Goal: Information Seeking & Learning: Learn about a topic

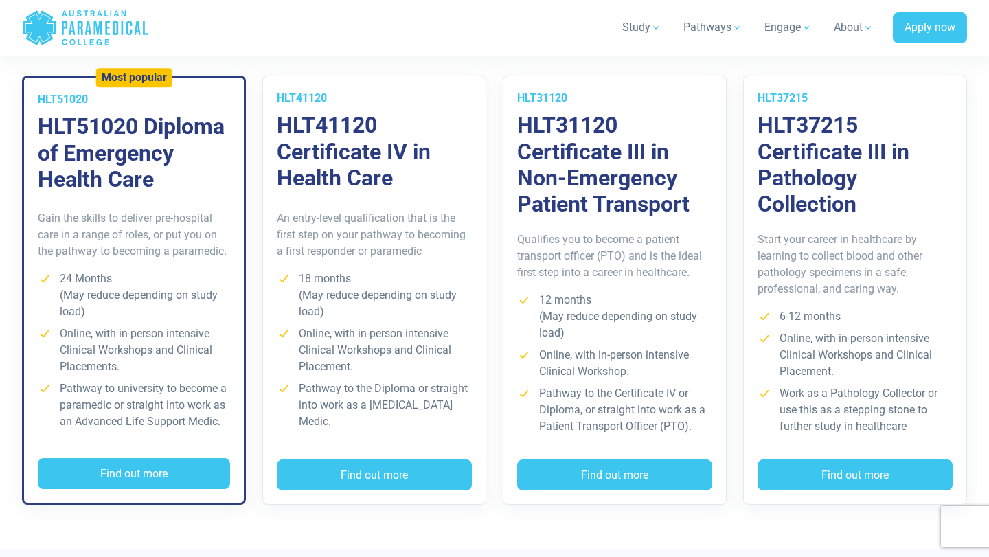
scroll to position [1024, 0]
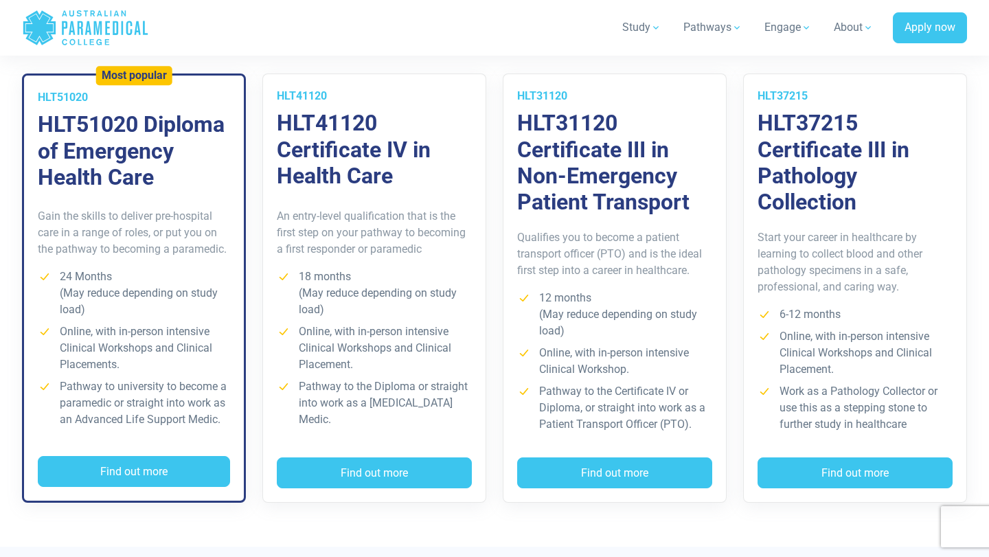
click at [177, 352] on li "Online, with in-person intensive Clinical Workshops and Clinical Placements." at bounding box center [134, 347] width 192 height 49
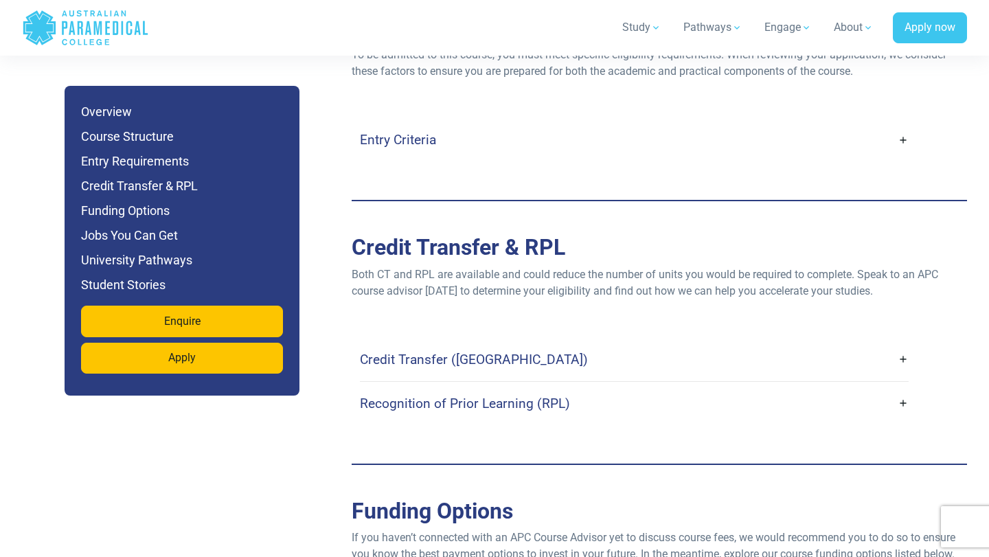
scroll to position [3853, 0]
click at [902, 344] on link "Credit Transfer ([GEOGRAPHIC_DATA])" at bounding box center [634, 360] width 549 height 32
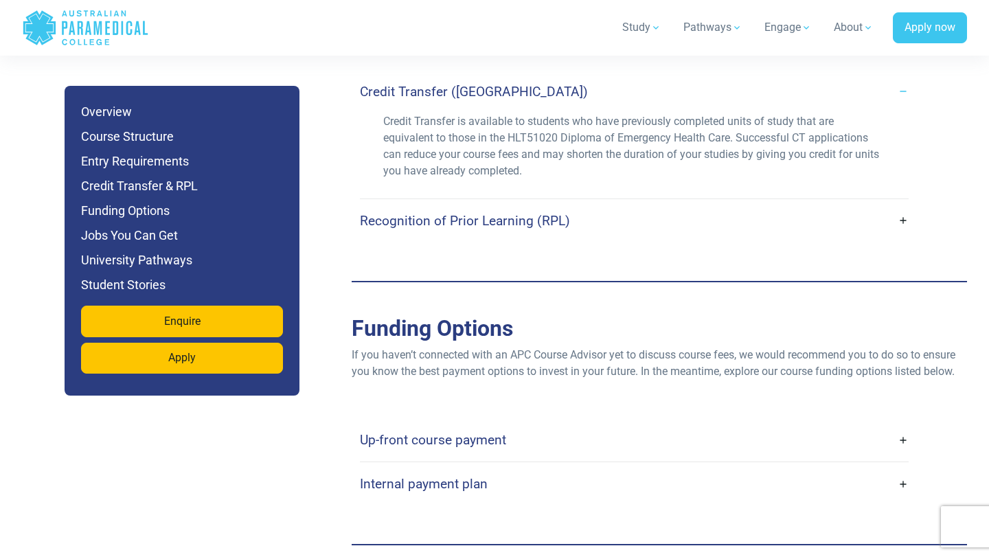
scroll to position [4123, 0]
click at [906, 203] on link "Recognition of Prior Learning (RPL)" at bounding box center [634, 219] width 549 height 32
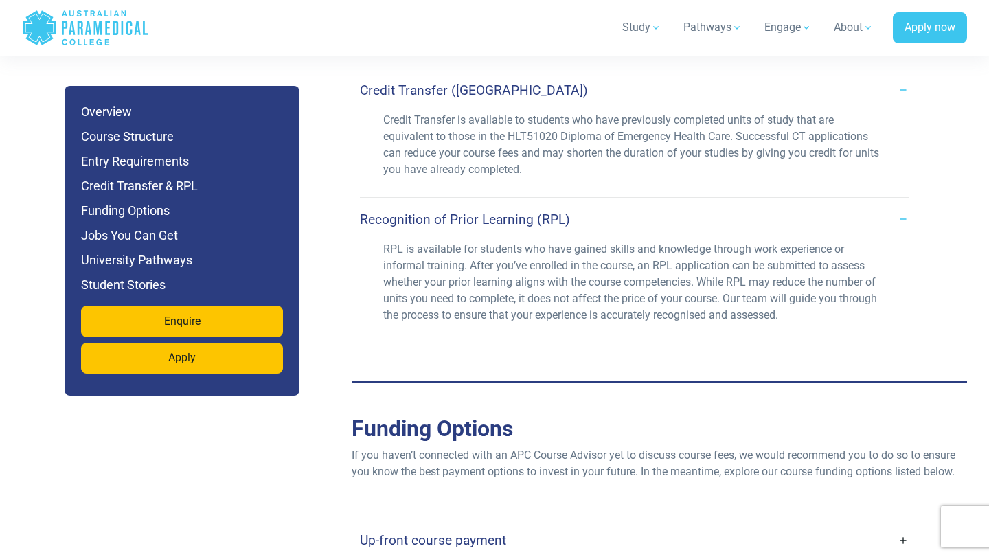
click at [906, 203] on link "Recognition of Prior Learning (RPL)" at bounding box center [634, 219] width 549 height 32
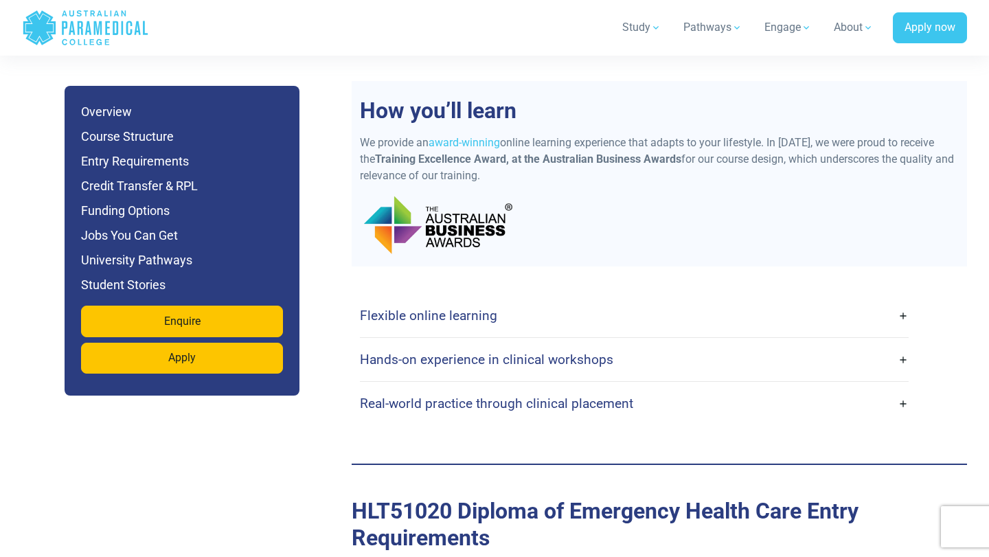
scroll to position [3343, 0]
click at [819, 300] on link "Flexible online learning" at bounding box center [634, 316] width 549 height 32
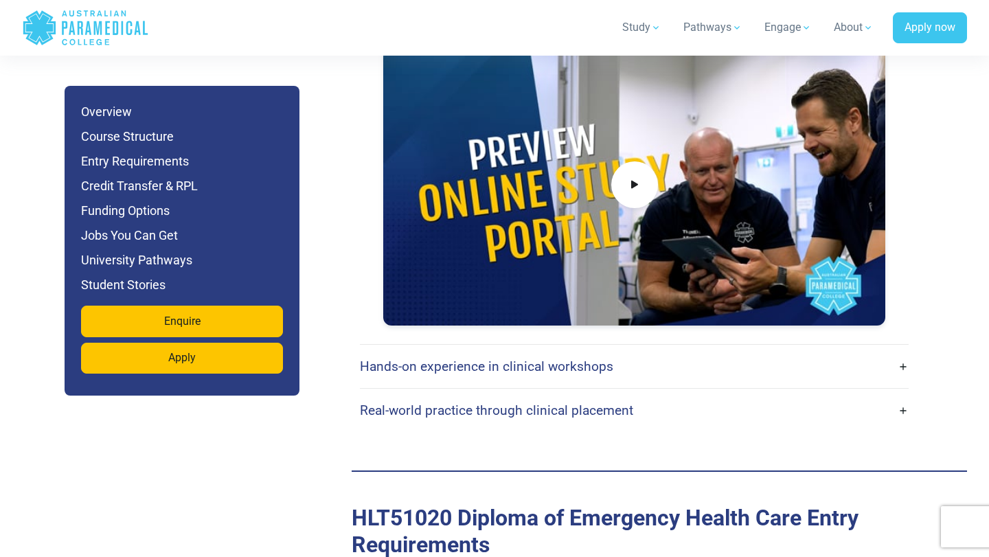
scroll to position [3794, 0]
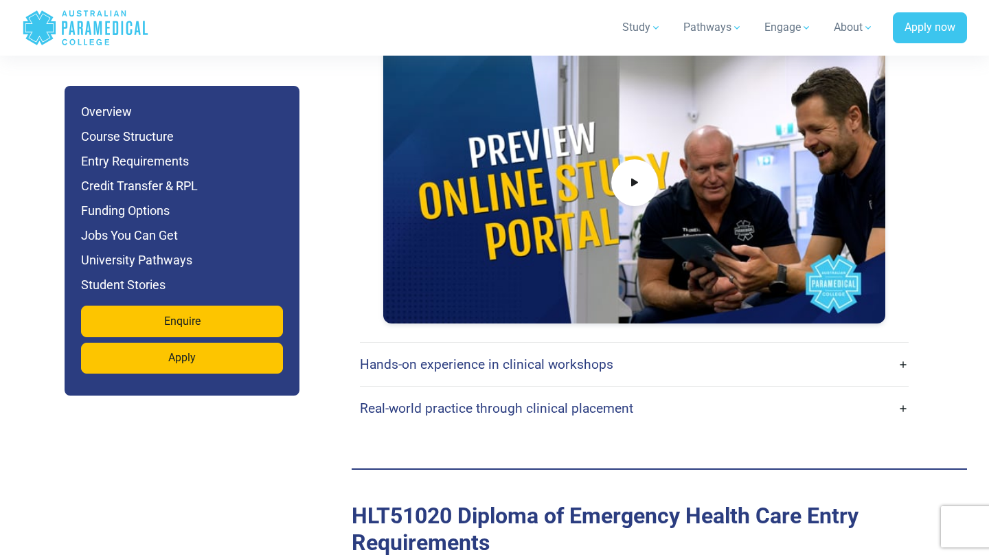
click at [784, 348] on link "Hands-on experience in clinical workshops" at bounding box center [634, 364] width 549 height 32
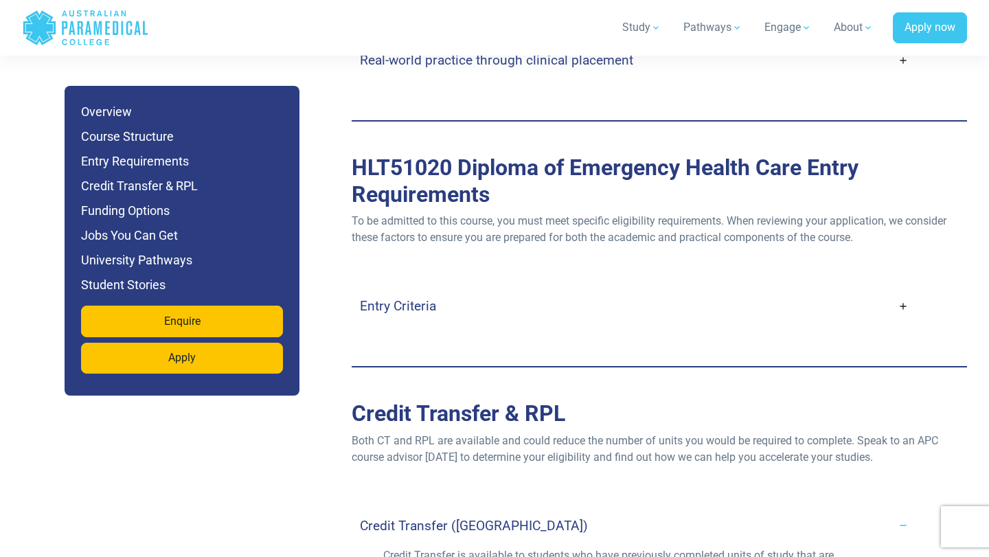
scroll to position [4552, 0]
click at [831, 291] on link "Entry Criteria" at bounding box center [634, 307] width 549 height 32
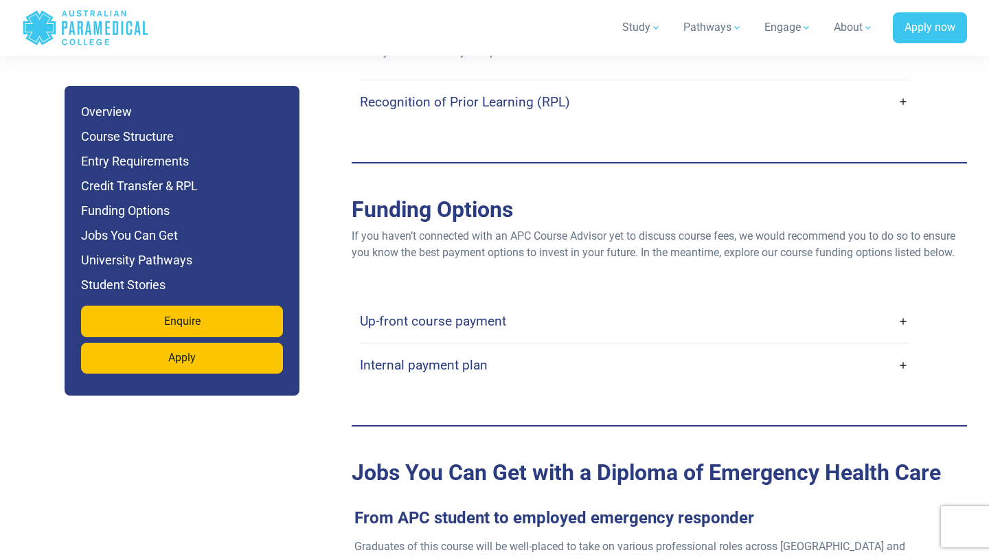
scroll to position [5632, 0]
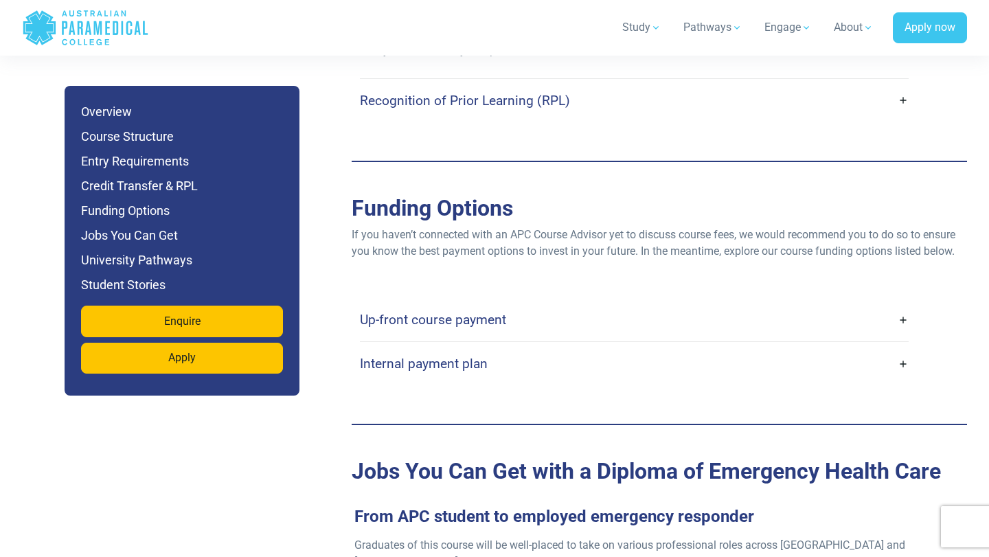
click at [834, 304] on link "Up-front course payment" at bounding box center [634, 320] width 549 height 32
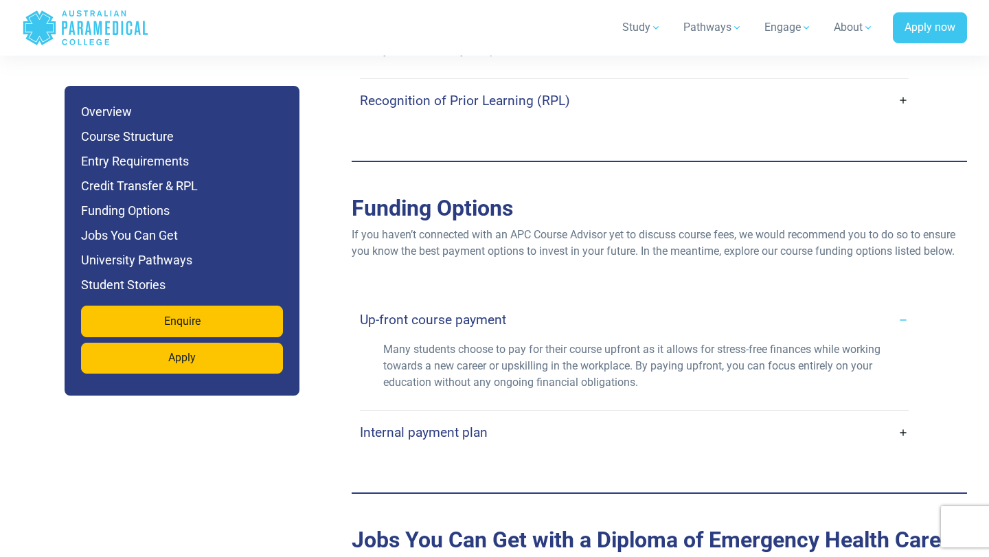
click at [799, 416] on link "Internal payment plan" at bounding box center [634, 432] width 549 height 32
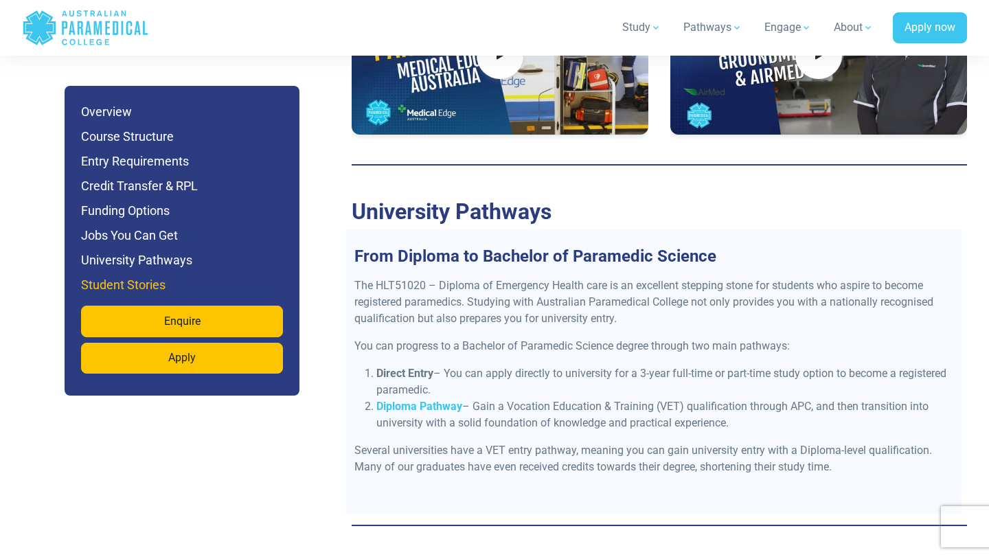
scroll to position [7088, 0]
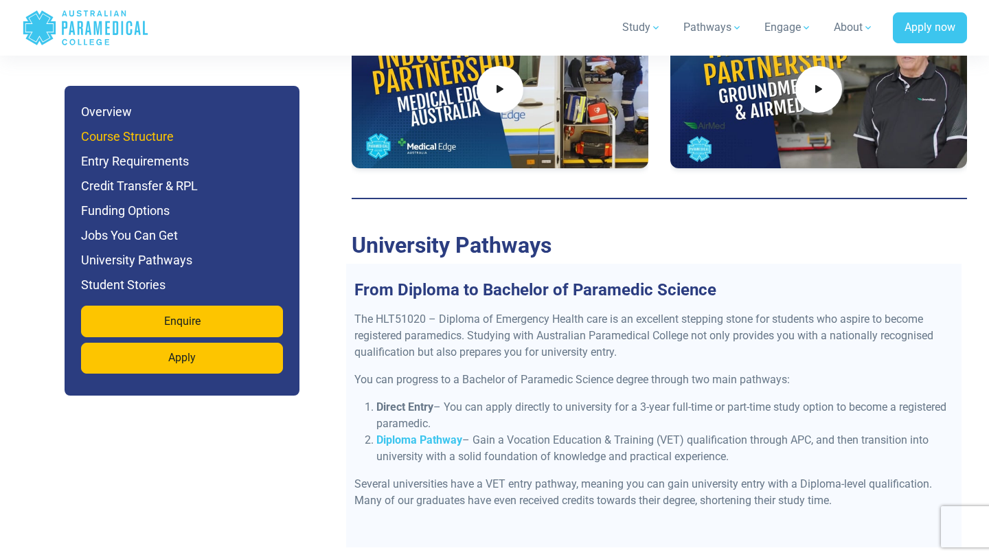
click at [172, 139] on h6 "Course Structure" at bounding box center [182, 136] width 202 height 19
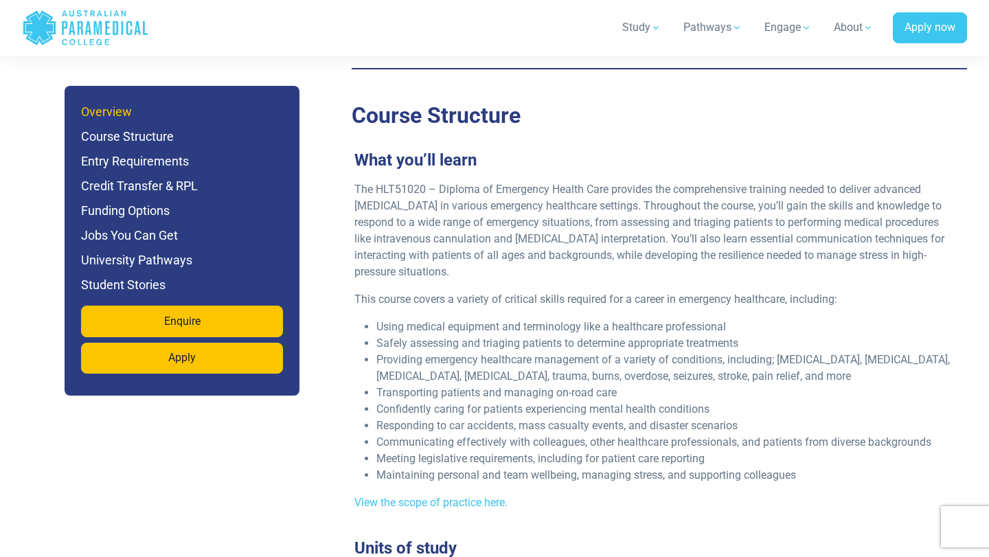
click at [177, 111] on h6 "Overview" at bounding box center [182, 111] width 202 height 19
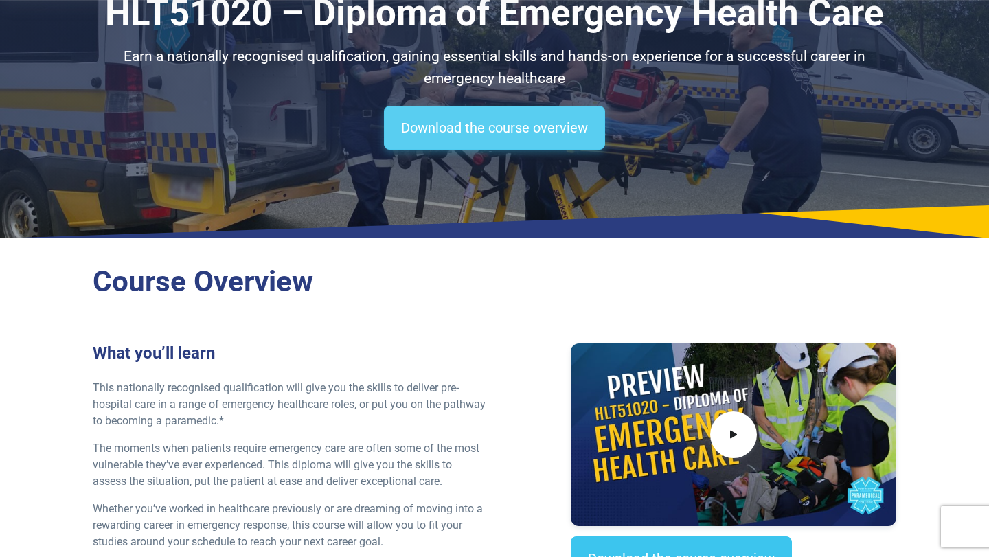
click at [565, 149] on link "Download the course overview" at bounding box center [494, 128] width 221 height 44
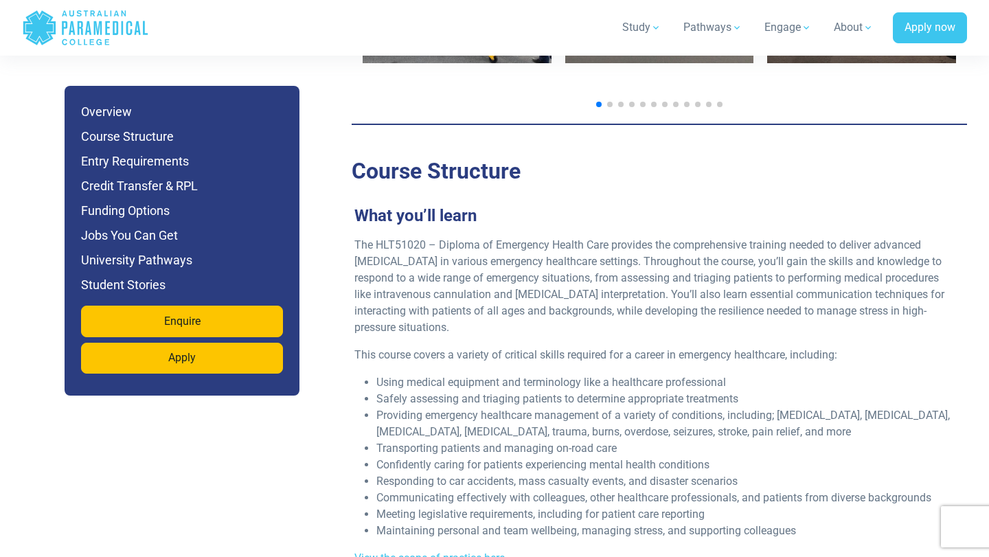
scroll to position [2467, 0]
